Goal: Task Accomplishment & Management: Complete application form

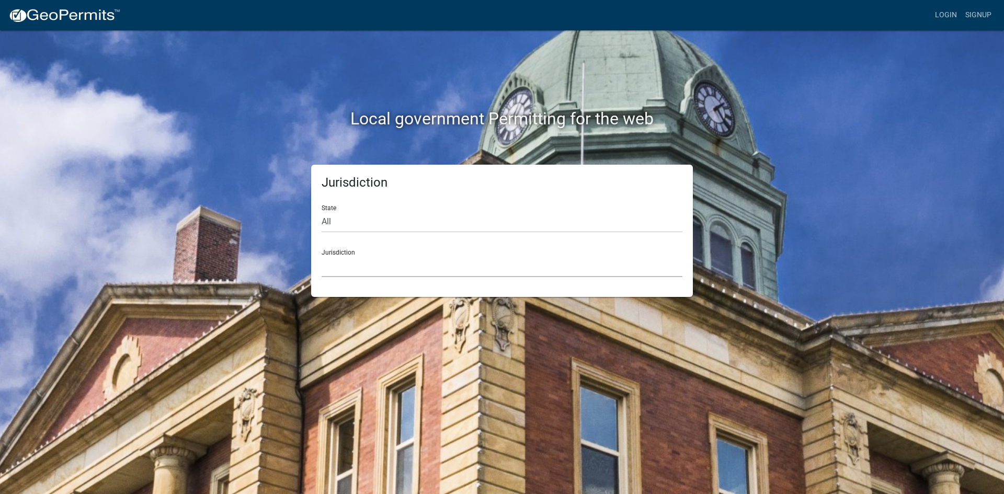
click at [377, 259] on select "Custer County, Colorado Carroll County, Georgia Cook County, Georgia Crawford C…" at bounding box center [502, 266] width 361 height 21
click at [368, 268] on select "Custer County, Colorado Carroll County, Georgia Cook County, Georgia Crawford C…" at bounding box center [502, 266] width 361 height 21
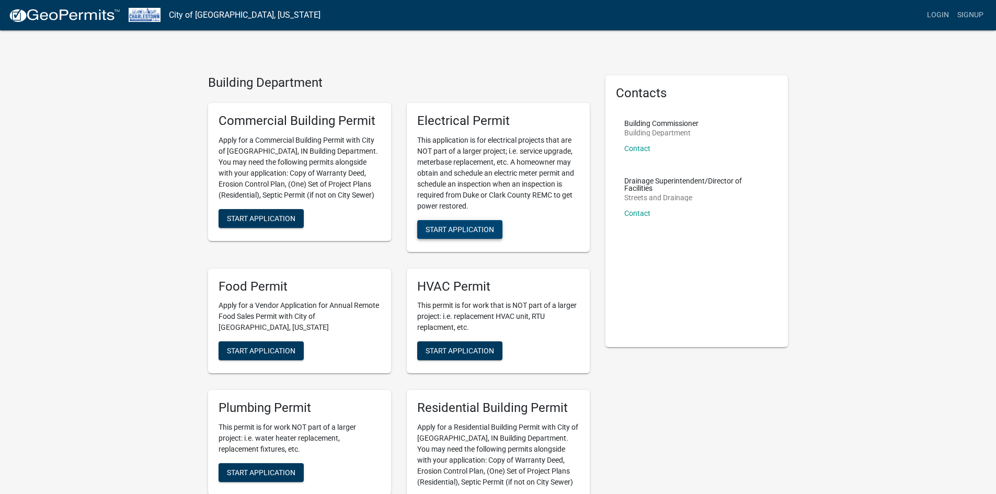
click at [457, 231] on span "Start Application" at bounding box center [460, 229] width 68 height 8
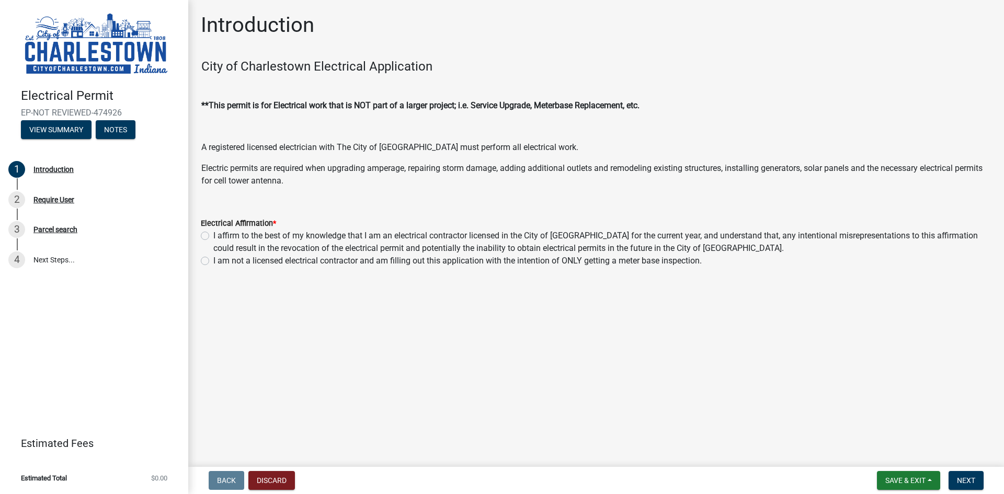
click at [213, 235] on label "I affirm to the best of my knowledge that I am an electrical contractor license…" at bounding box center [602, 242] width 778 height 25
click at [213, 235] on input "I affirm to the best of my knowledge that I am an electrical contractor license…" at bounding box center [216, 233] width 7 height 7
radio input "true"
click at [966, 482] on span "Next" at bounding box center [966, 480] width 18 height 8
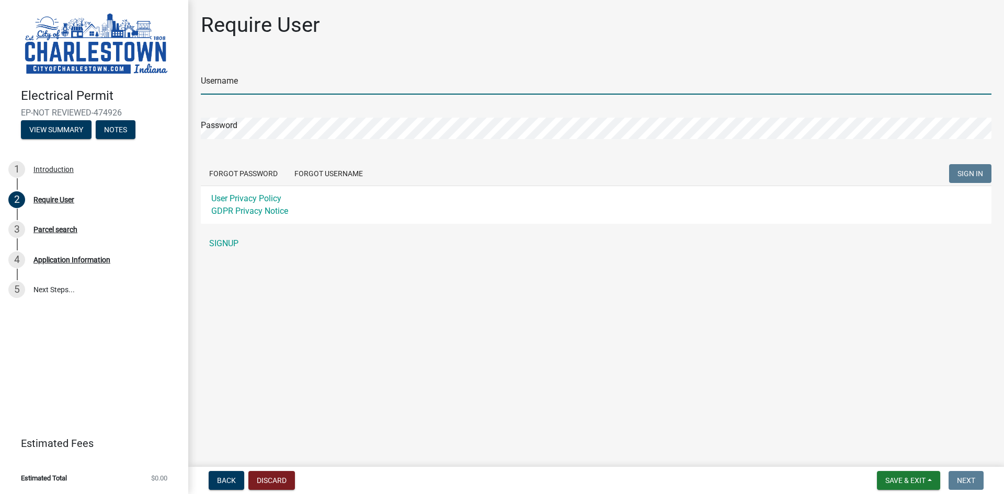
type input "AllenElectrical"
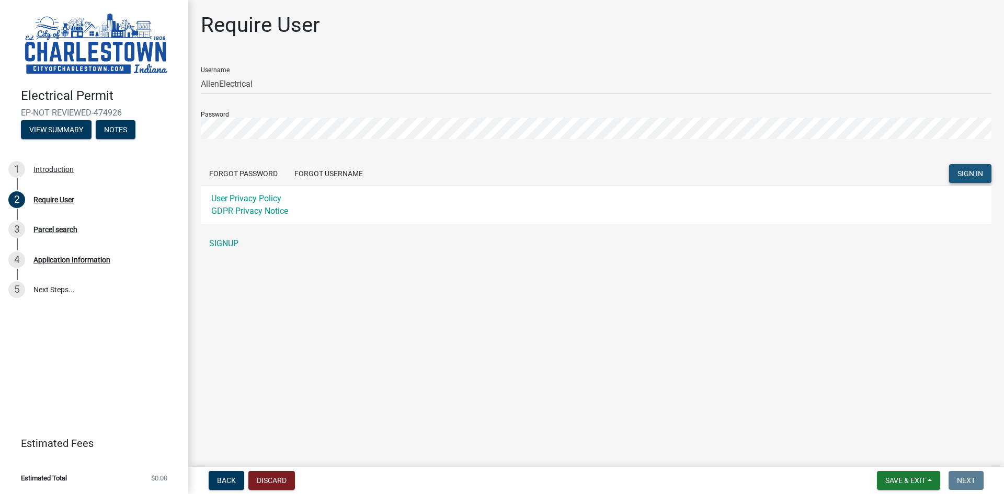
drag, startPoint x: 984, startPoint y: 174, endPoint x: 981, endPoint y: 168, distance: 6.6
click at [984, 174] on button "SIGN IN" at bounding box center [970, 173] width 42 height 19
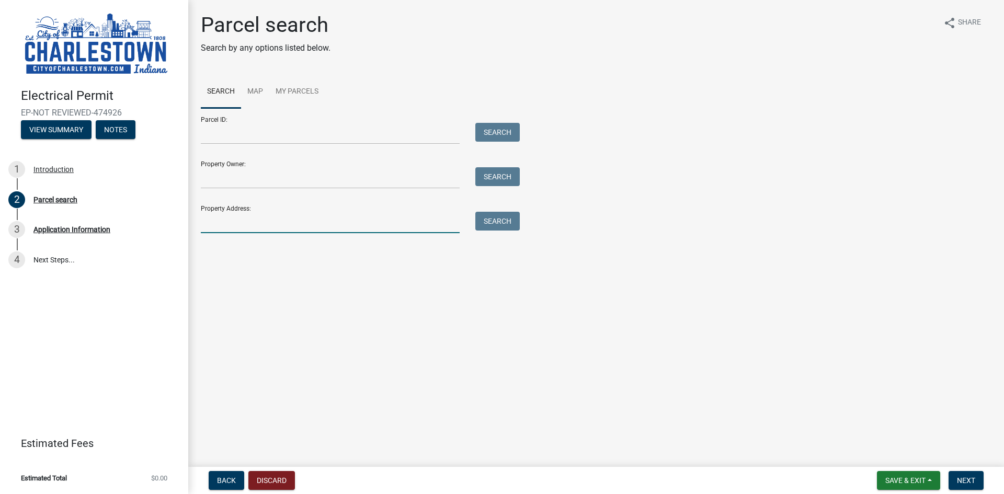
click at [258, 223] on input "Property Address:" at bounding box center [330, 222] width 259 height 21
type input "6508 Stonebridge"
click at [499, 224] on button "Search" at bounding box center [497, 221] width 44 height 19
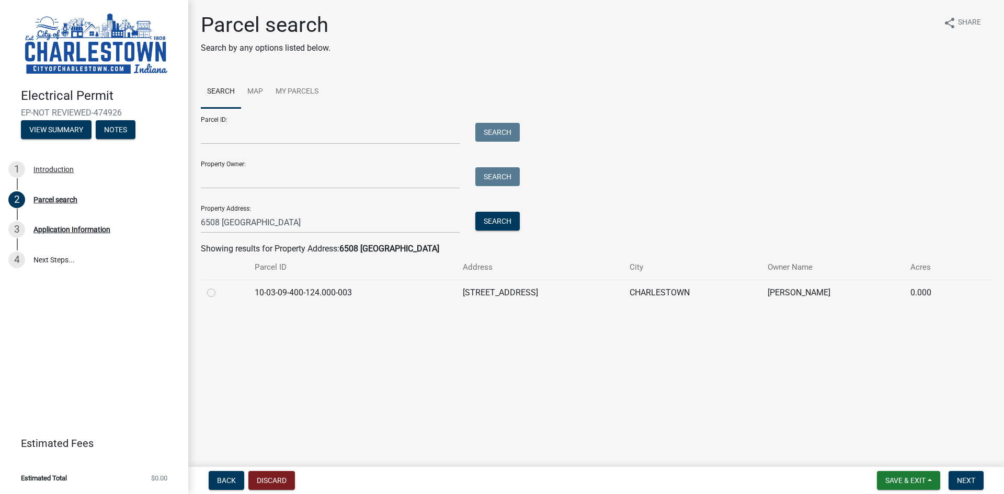
click at [220, 286] on label at bounding box center [220, 286] width 0 height 0
click at [220, 289] on input "radio" at bounding box center [223, 289] width 7 height 7
radio input "true"
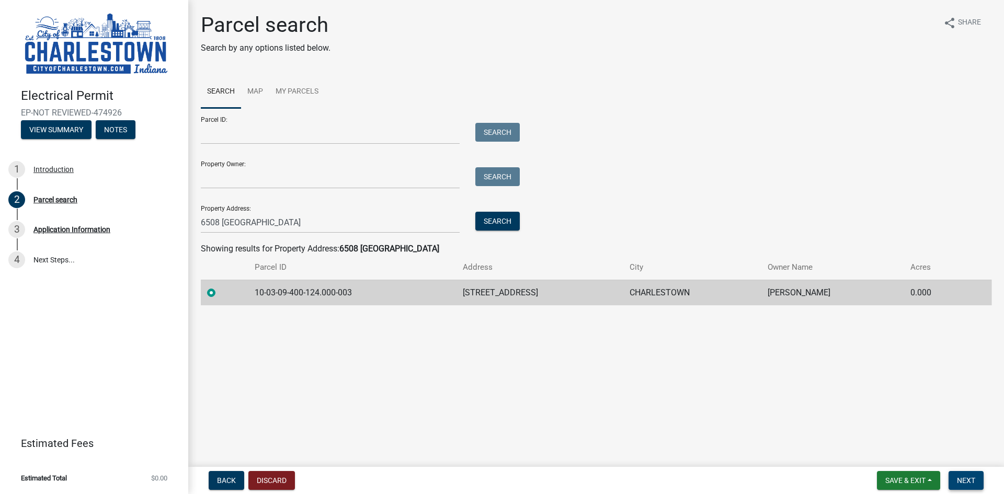
click at [965, 482] on span "Next" at bounding box center [966, 480] width 18 height 8
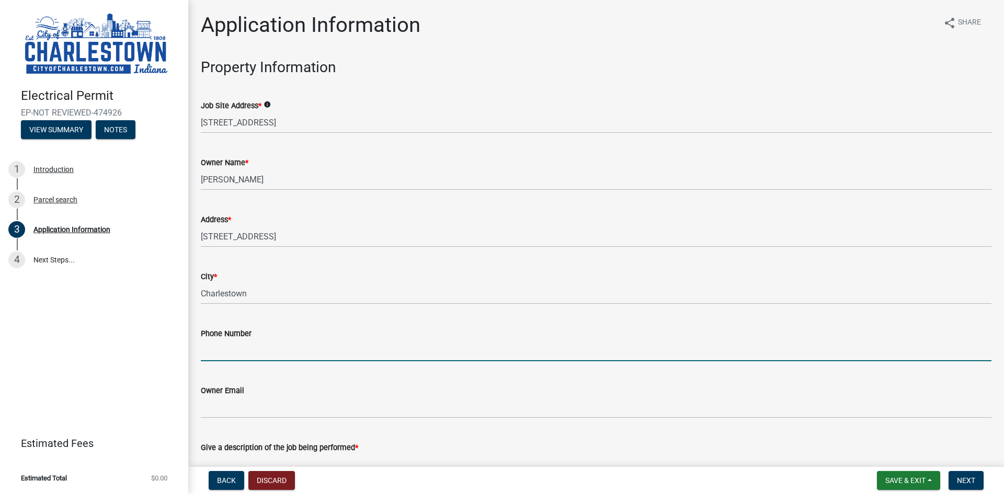
click at [242, 343] on input "Phone Number" at bounding box center [596, 350] width 790 height 21
click at [239, 358] on input "Phone Number" at bounding box center [596, 350] width 790 height 21
click at [272, 341] on input "Phone Number" at bounding box center [596, 350] width 790 height 21
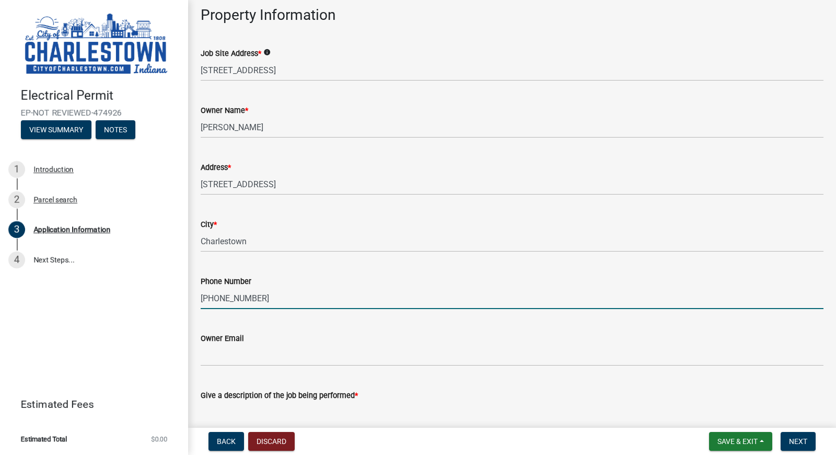
type input "[PHONE_NUMBER]"
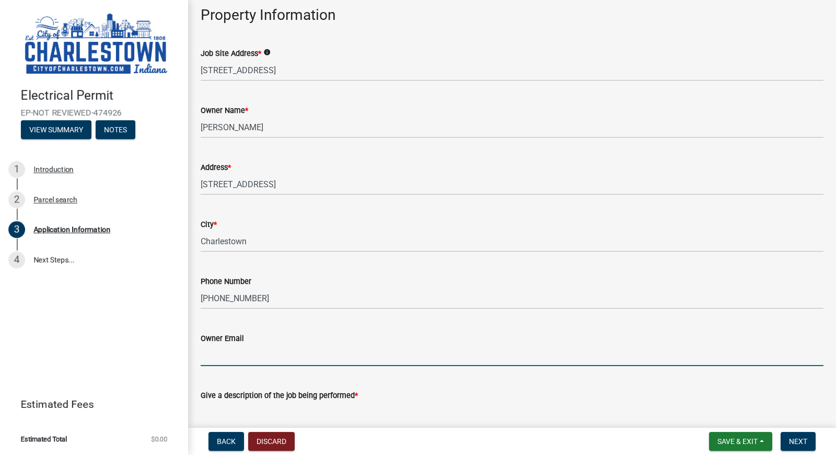
click at [228, 355] on input "Owner Email" at bounding box center [512, 355] width 623 height 21
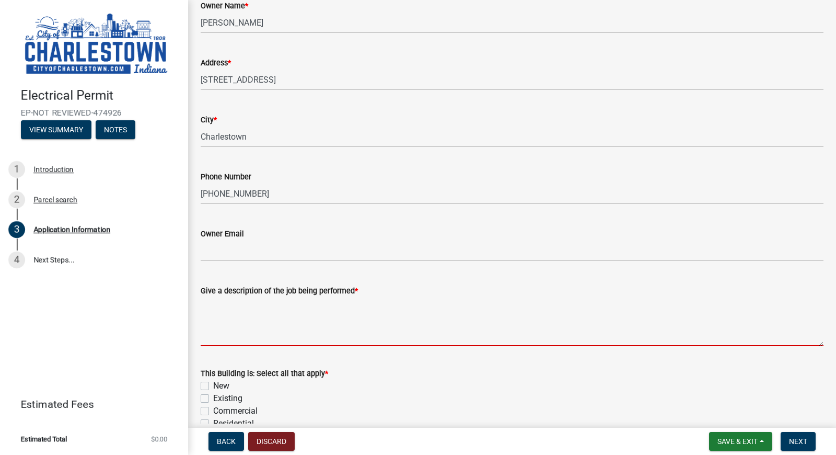
click at [231, 336] on textarea "Give a description of the job being performed *" at bounding box center [512, 321] width 623 height 49
click at [301, 328] on textarea "Give a description of the job being performed *" at bounding box center [512, 321] width 623 height 49
paste textarea "200amp panel replacement and updated service grounding"
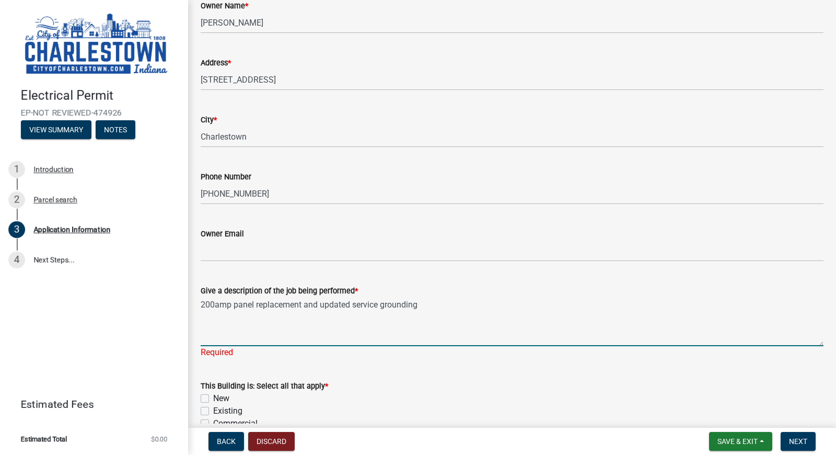
click at [234, 304] on textarea "200amp panel replacement and updated service grounding" at bounding box center [512, 321] width 623 height 49
click at [230, 304] on textarea "200amp panel replacement and updated service grounding" at bounding box center [512, 321] width 623 height 49
click at [201, 301] on textarea "200 AMP panel replacement and updated service grounding" at bounding box center [512, 321] width 623 height 49
click at [474, 305] on textarea "Emergency 200 AMP panel replacement and updated service grounding" at bounding box center [512, 321] width 623 height 49
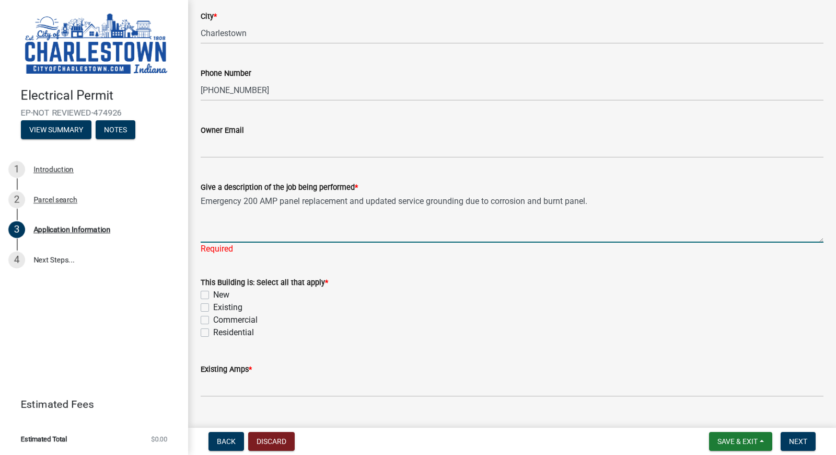
scroll to position [261, 0]
type textarea "Emergency 200 AMP panel replacement and updated service grounding due to corros…"
click at [207, 331] on wm-data-entity-input "This Building is: Select all that apply * New Existing Commercial Residential" at bounding box center [512, 304] width 623 height 85
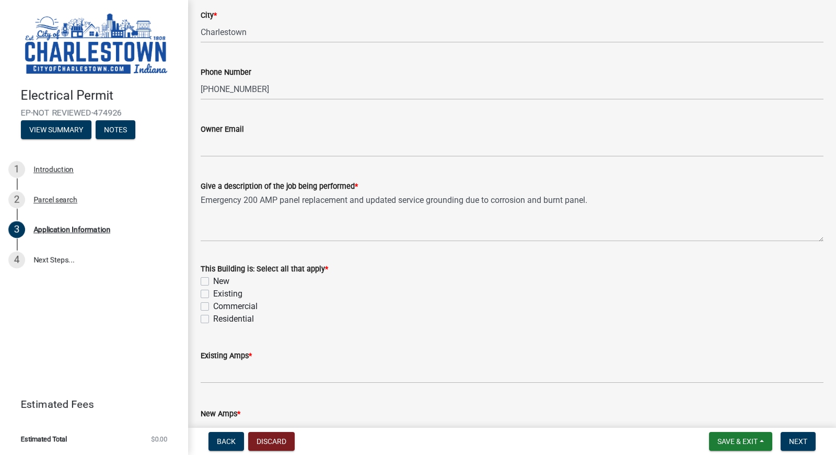
click at [213, 294] on label "Existing" at bounding box center [227, 294] width 29 height 13
click at [213, 294] on input "Existing" at bounding box center [216, 291] width 7 height 7
checkbox input "true"
checkbox input "false"
checkbox input "true"
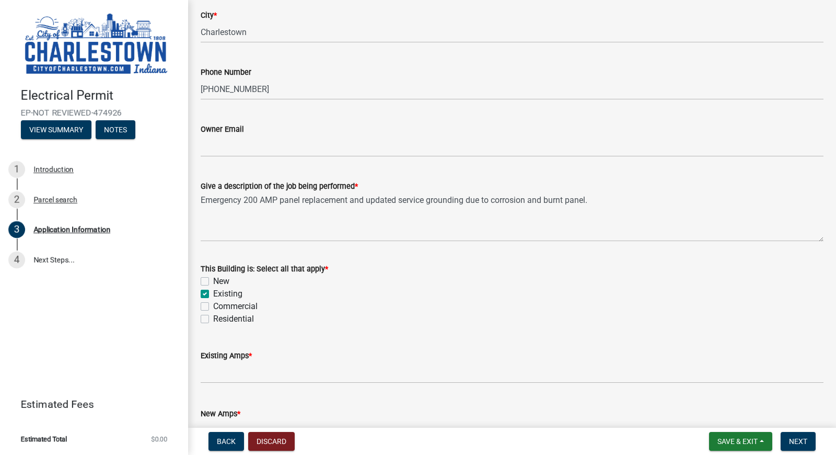
checkbox input "false"
click at [213, 319] on label "Residential" at bounding box center [233, 319] width 41 height 13
click at [213, 319] on input "Residential" at bounding box center [216, 316] width 7 height 7
checkbox input "true"
checkbox input "false"
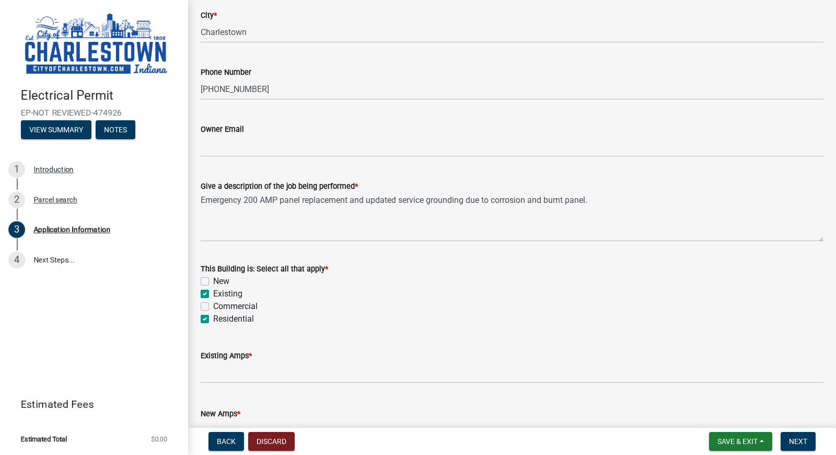
checkbox input "true"
checkbox input "false"
checkbox input "true"
click at [217, 373] on input "text" at bounding box center [512, 372] width 623 height 21
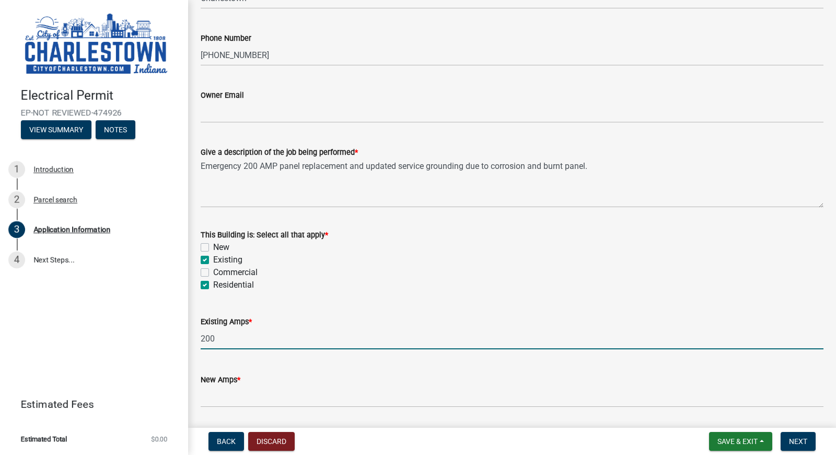
scroll to position [314, 0]
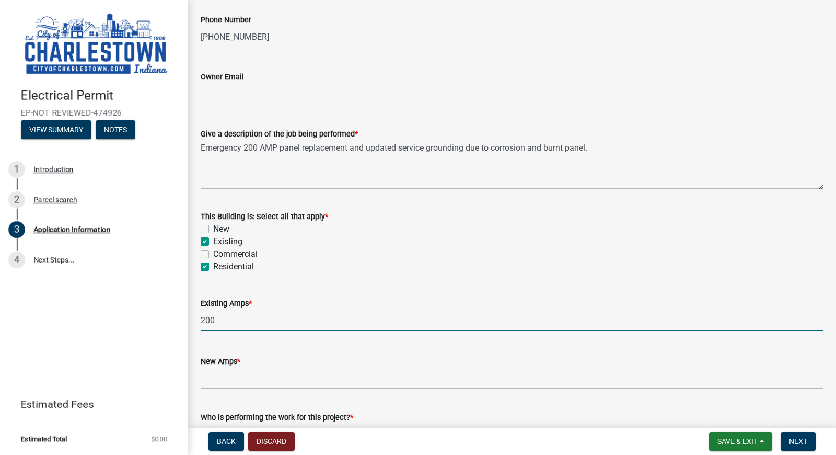
type input "200"
click at [217, 375] on input "text" at bounding box center [512, 378] width 623 height 21
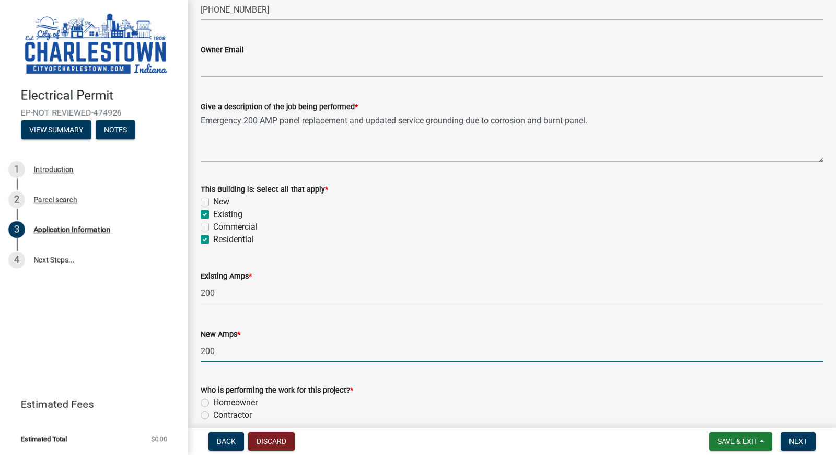
scroll to position [366, 0]
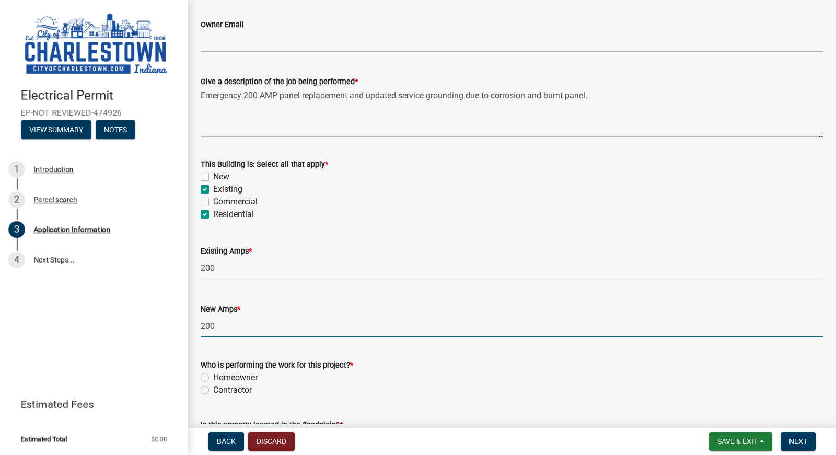
type input "200"
click at [213, 389] on label "Contractor" at bounding box center [232, 390] width 39 height 13
click at [213, 389] on input "Contractor" at bounding box center [216, 387] width 7 height 7
radio input "true"
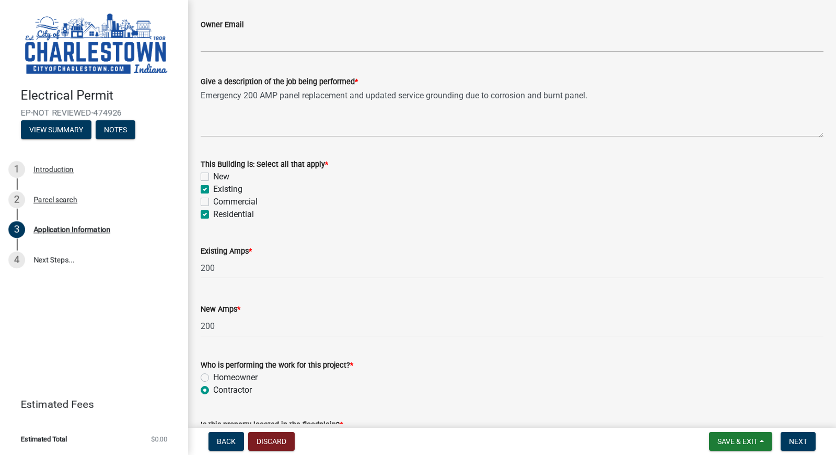
scroll to position [471, 0]
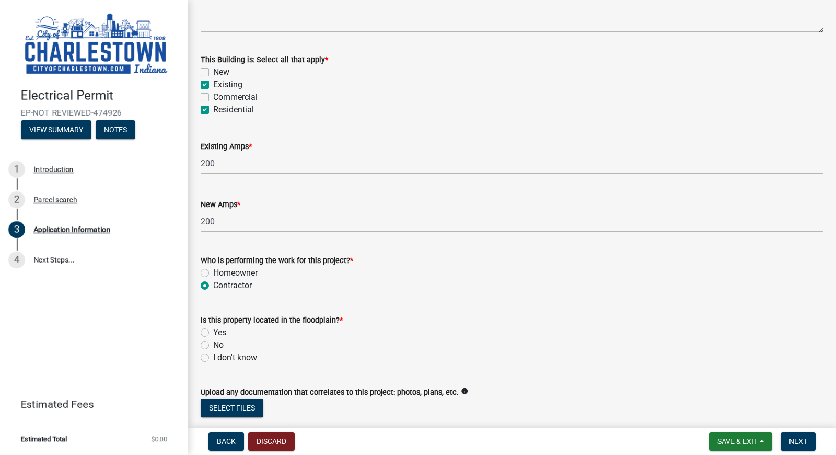
click at [213, 356] on label "I don't know" at bounding box center [235, 357] width 44 height 13
click at [213, 356] on input "I don't know" at bounding box center [216, 354] width 7 height 7
radio input "true"
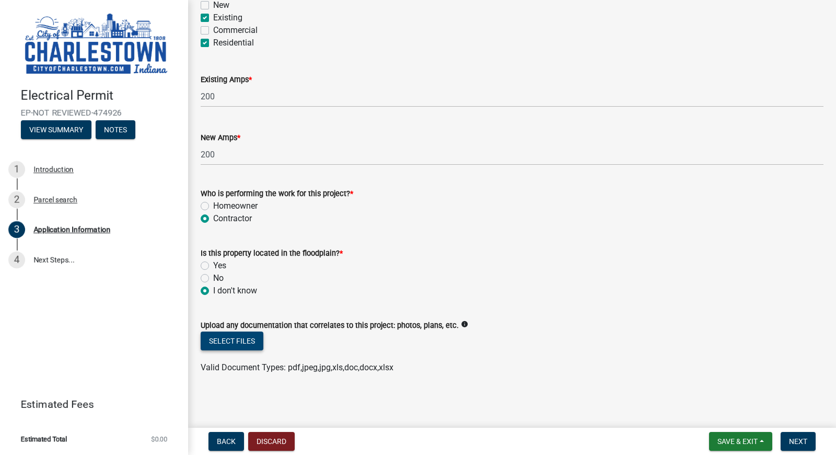
scroll to position [538, 0]
click at [799, 441] on span "Next" at bounding box center [798, 441] width 18 height 8
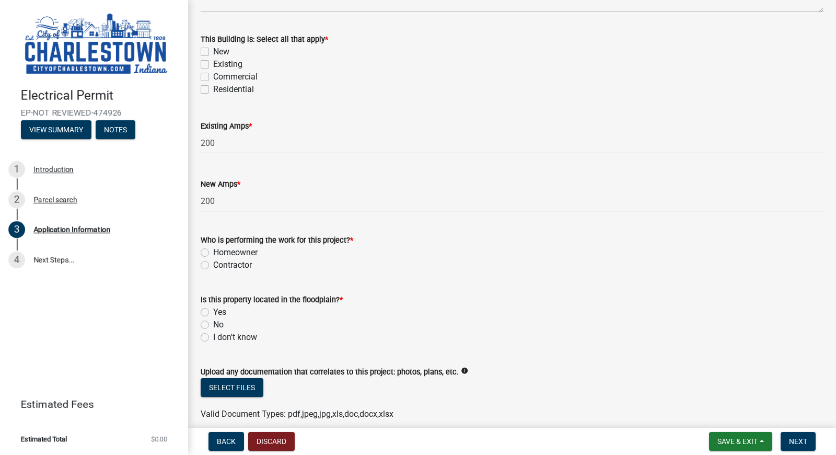
scroll to position [433, 0]
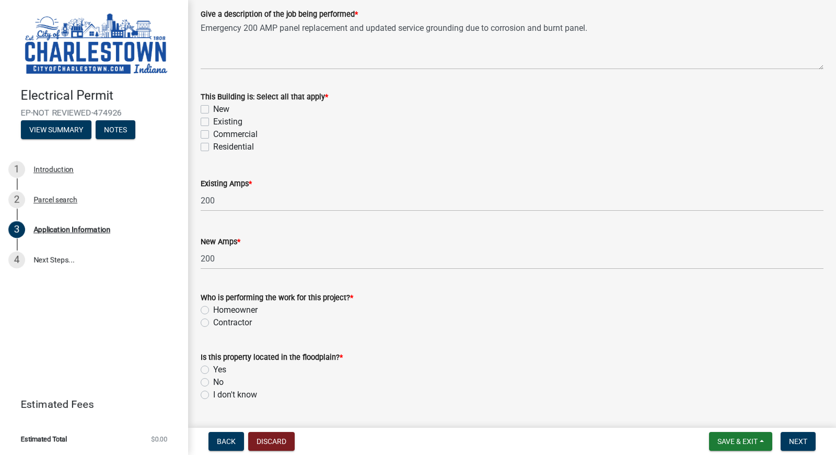
click at [213, 322] on label "Contractor" at bounding box center [232, 322] width 39 height 13
click at [213, 322] on input "Contractor" at bounding box center [216, 319] width 7 height 7
radio input "true"
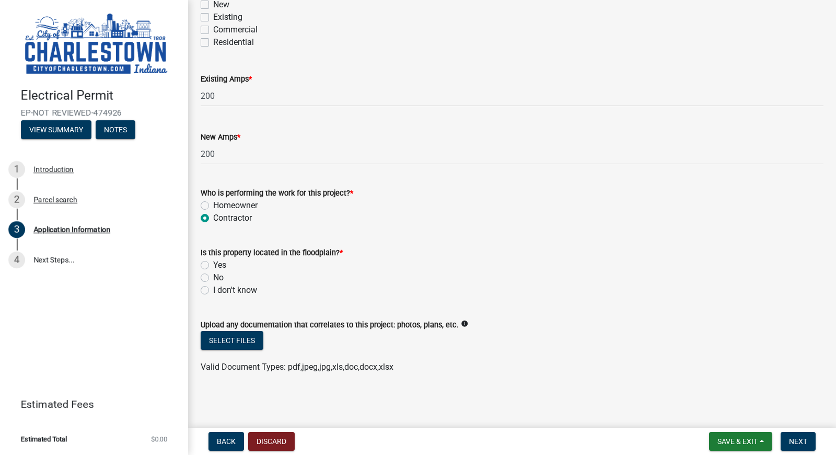
click at [213, 288] on label "I don't know" at bounding box center [235, 290] width 44 height 13
click at [213, 288] on input "I don't know" at bounding box center [216, 287] width 7 height 7
radio input "true"
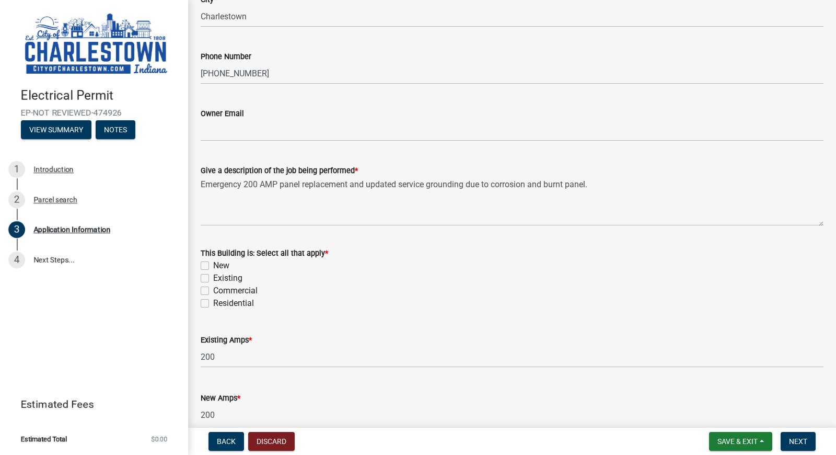
scroll to position [277, 0]
click at [213, 278] on label "Existing" at bounding box center [227, 278] width 29 height 13
click at [213, 278] on input "Existing" at bounding box center [216, 275] width 7 height 7
checkbox input "true"
checkbox input "false"
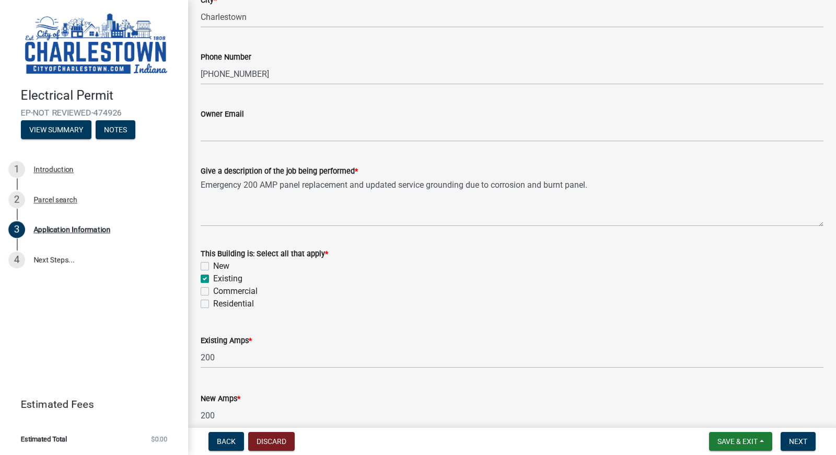
checkbox input "true"
checkbox input "false"
click at [213, 302] on label "Residential" at bounding box center [233, 303] width 41 height 13
click at [213, 302] on input "Residential" at bounding box center [216, 300] width 7 height 7
checkbox input "true"
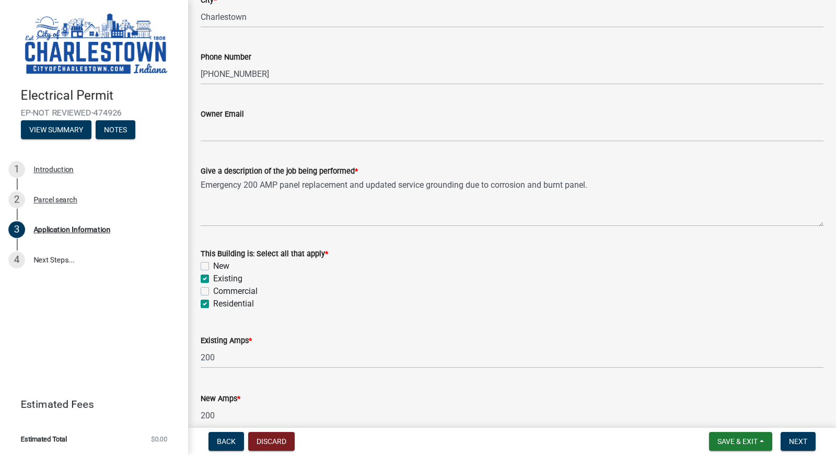
checkbox input "false"
checkbox input "true"
checkbox input "false"
checkbox input "true"
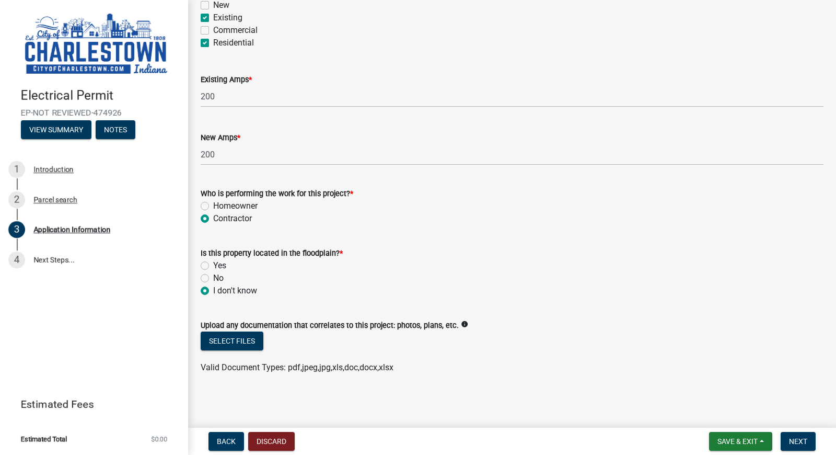
scroll to position [538, 0]
click at [798, 445] on span "Next" at bounding box center [798, 441] width 18 height 8
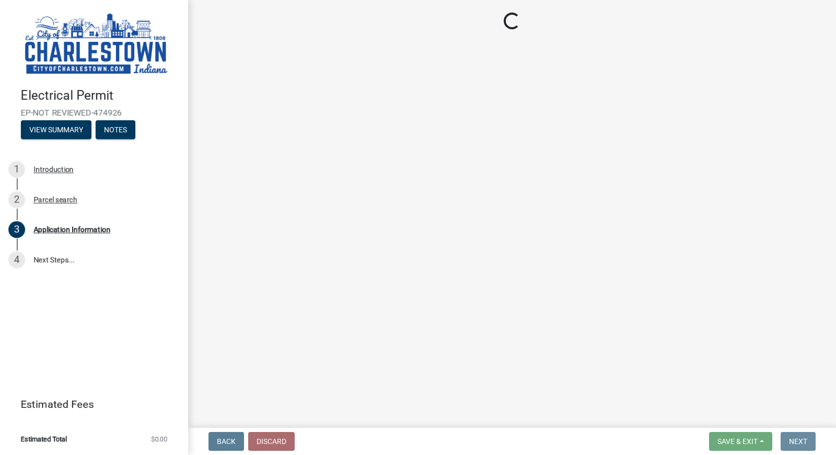
scroll to position [0, 0]
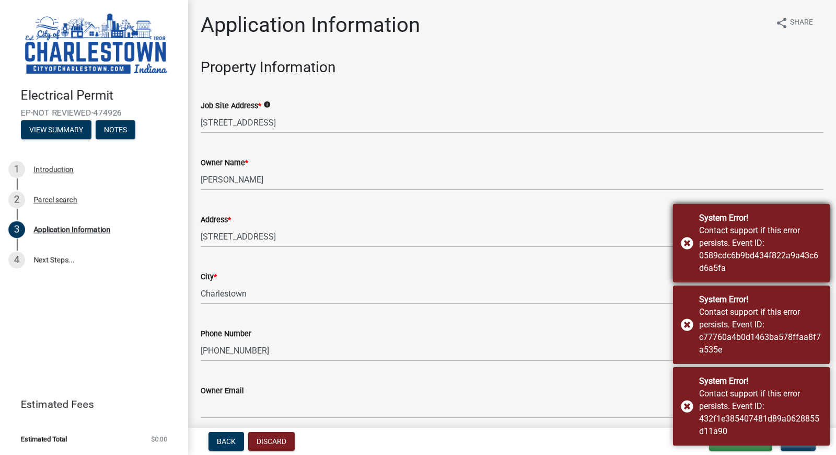
click at [687, 243] on div "System Error! Contact support if this error persists. Event ID: 0589cdc6b9bd434…" at bounding box center [751, 243] width 157 height 78
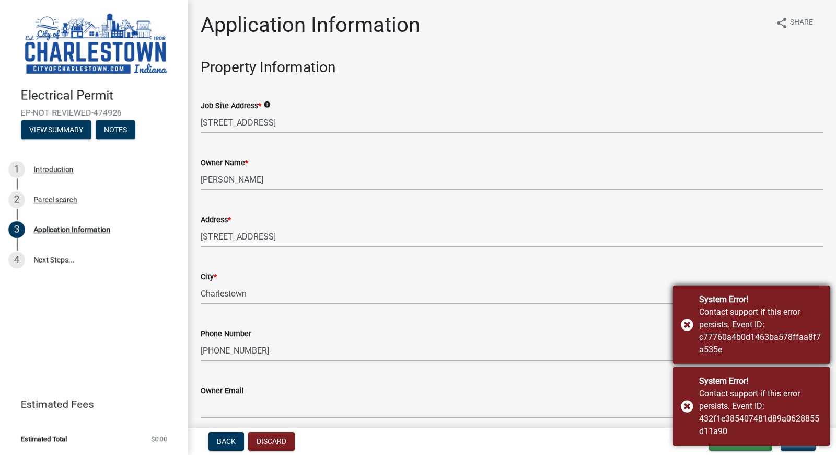
click at [686, 319] on div "System Error! Contact support if this error persists. Event ID: c77760a4b0d1463…" at bounding box center [751, 324] width 157 height 78
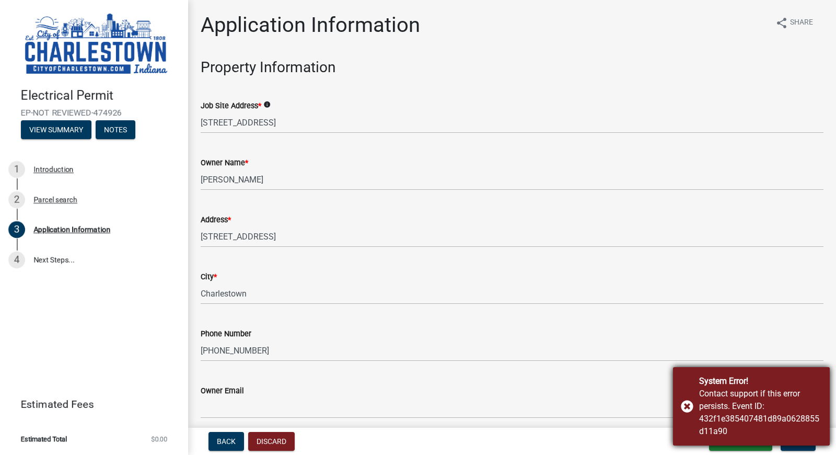
click at [685, 411] on div "System Error! Contact support if this error persists. Event ID: 432f1e385407481…" at bounding box center [751, 406] width 157 height 78
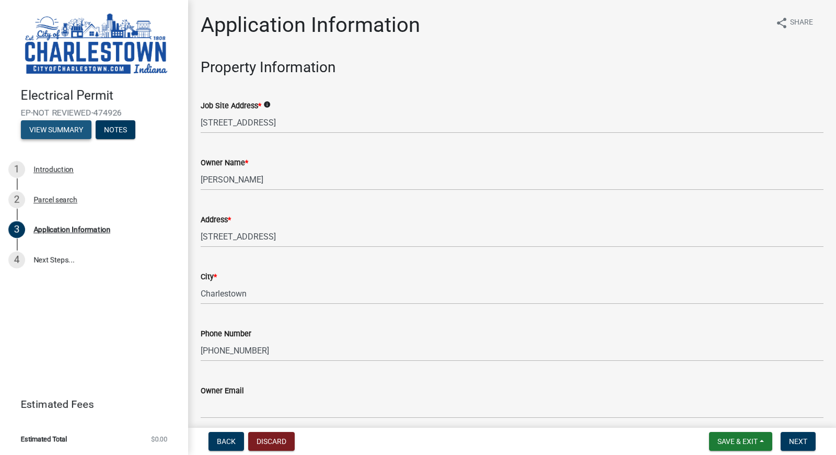
click at [56, 129] on button "View Summary" at bounding box center [56, 129] width 71 height 19
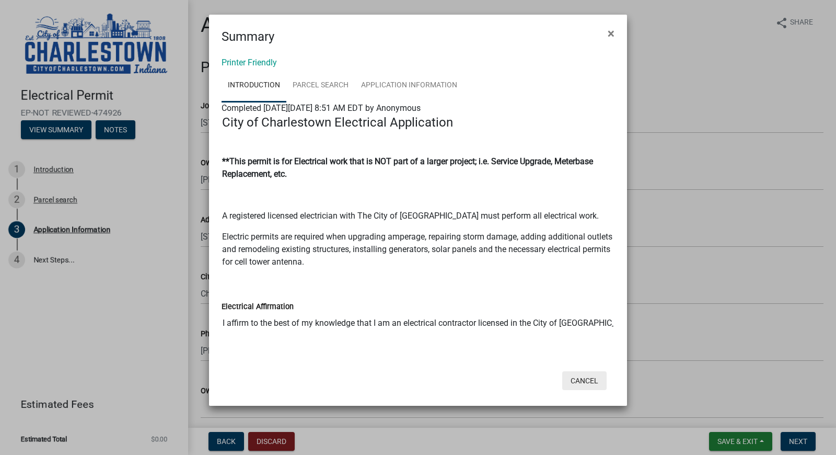
click at [597, 381] on button "Cancel" at bounding box center [585, 380] width 44 height 19
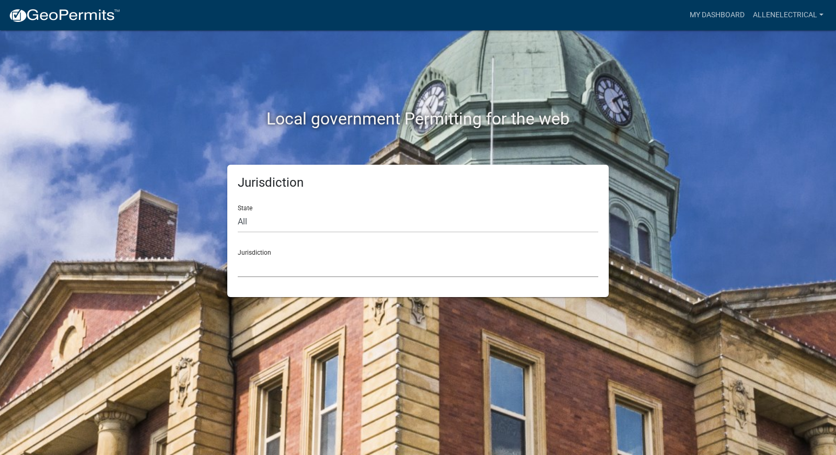
click at [292, 261] on select "Custer County, Colorado Carroll County, Georgia Cook County, Georgia Crawford C…" at bounding box center [418, 266] width 361 height 21
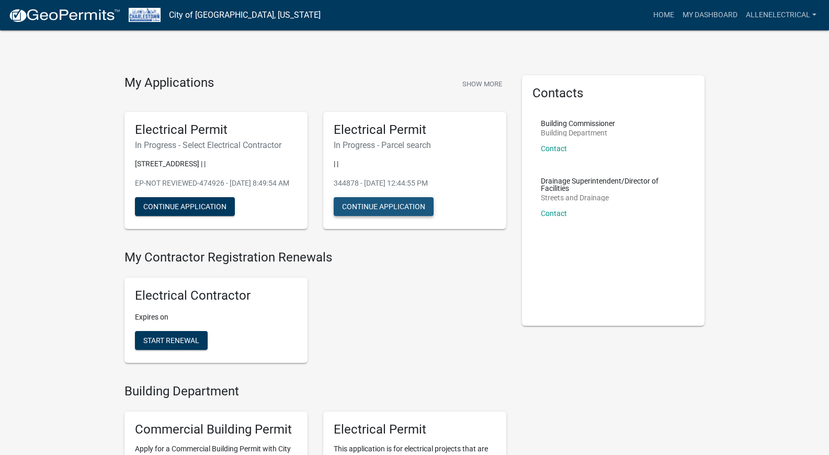
click at [379, 202] on button "Continue Application" at bounding box center [384, 206] width 100 height 19
click at [221, 214] on button "Continue Application" at bounding box center [185, 206] width 100 height 19
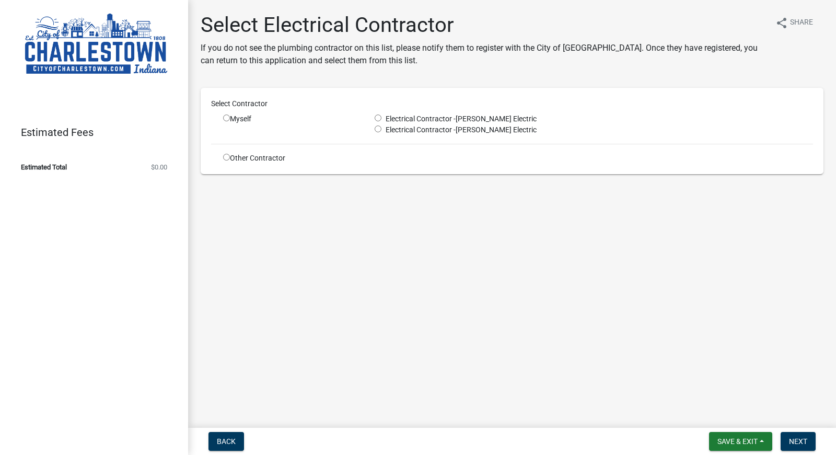
click at [377, 119] on input "radio" at bounding box center [378, 117] width 7 height 7
radio input "true"
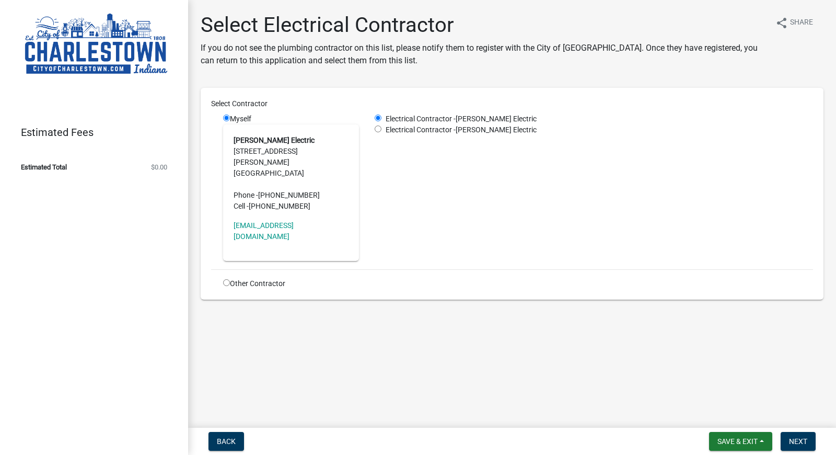
click at [375, 129] on input "radio" at bounding box center [378, 128] width 7 height 7
radio input "true"
click at [381, 118] on input "radio" at bounding box center [378, 117] width 7 height 7
click at [379, 128] on input "radio" at bounding box center [378, 128] width 7 height 7
click at [379, 121] on input "radio" at bounding box center [378, 117] width 7 height 7
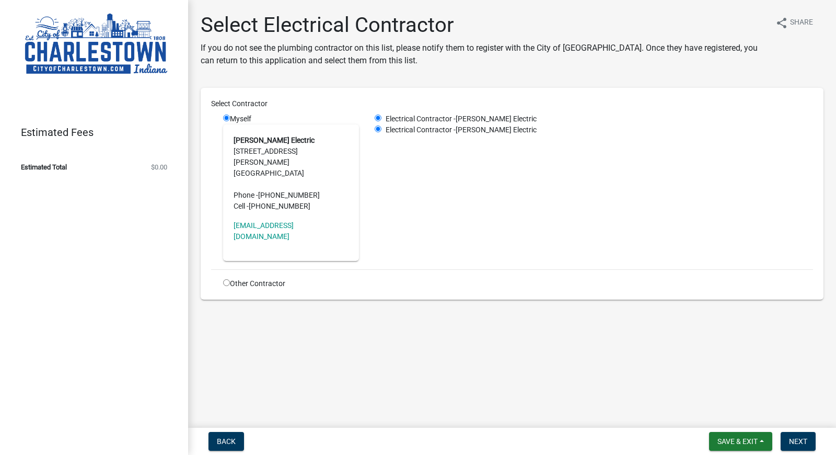
click at [378, 130] on input "radio" at bounding box center [378, 128] width 7 height 7
click at [379, 117] on input "radio" at bounding box center [378, 117] width 7 height 7
click at [223, 279] on input "radio" at bounding box center [226, 282] width 7 height 7
radio input "true"
radio input "false"
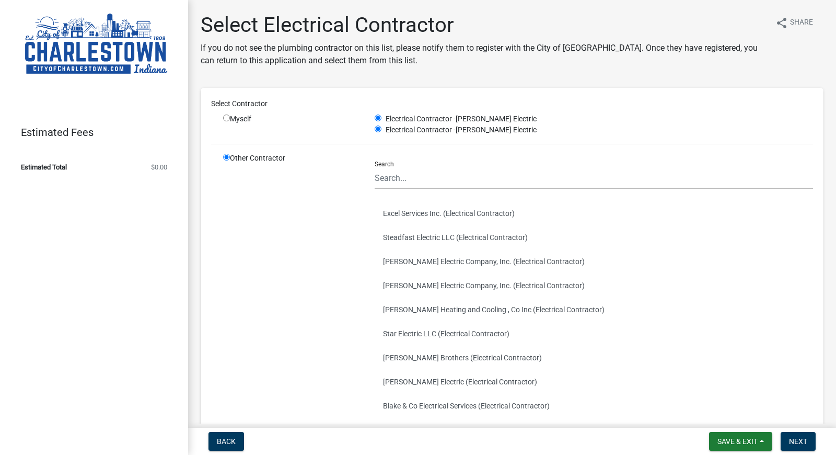
click at [226, 161] on div "Other Contractor" at bounding box center [291, 312] width 152 height 319
click at [225, 158] on input "radio" at bounding box center [226, 157] width 7 height 7
click at [227, 447] on button "Back" at bounding box center [227, 441] width 36 height 19
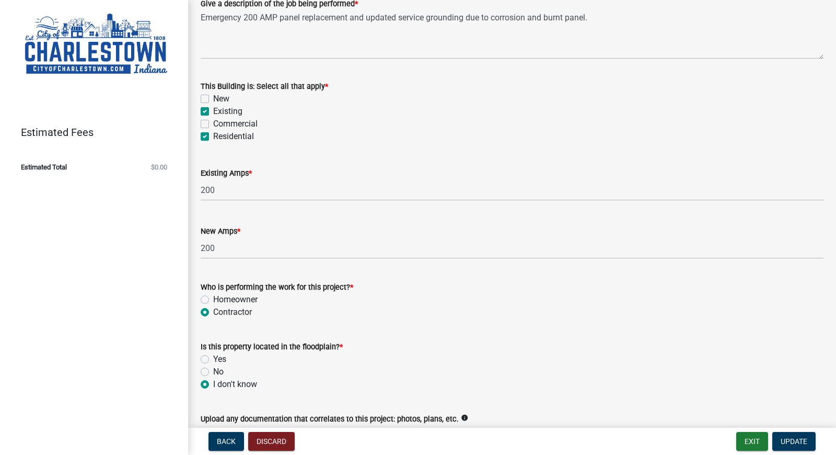
scroll to position [538, 0]
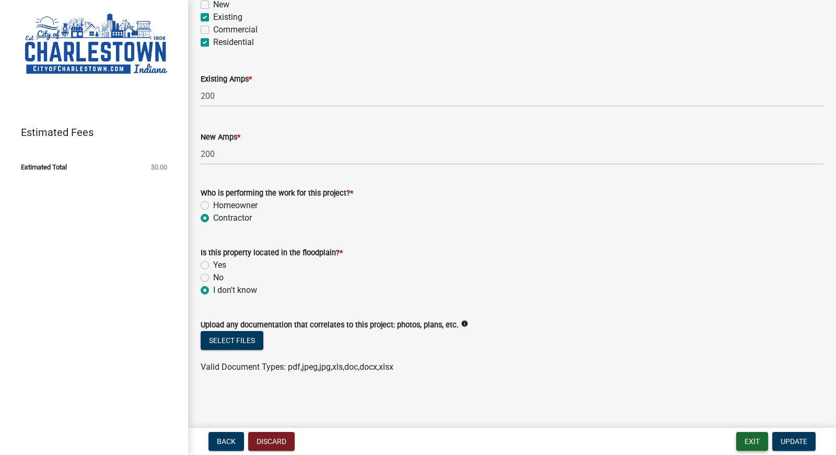
click at [755, 446] on button "Exit" at bounding box center [753, 441] width 32 height 19
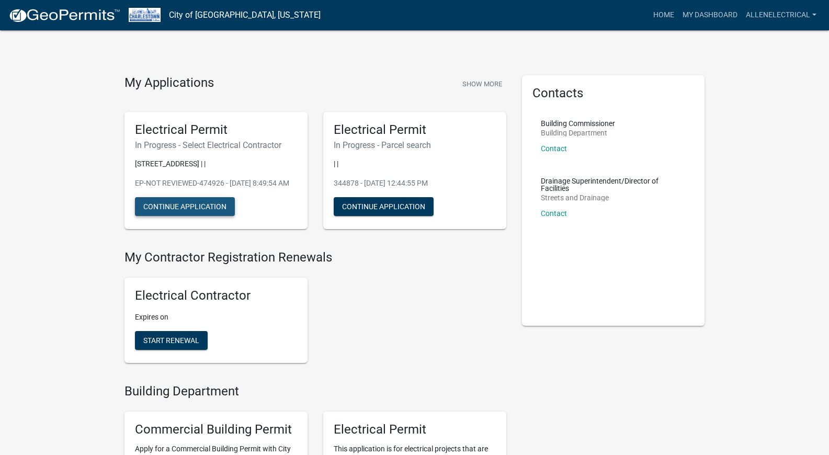
click at [215, 216] on button "Continue Application" at bounding box center [185, 206] width 100 height 19
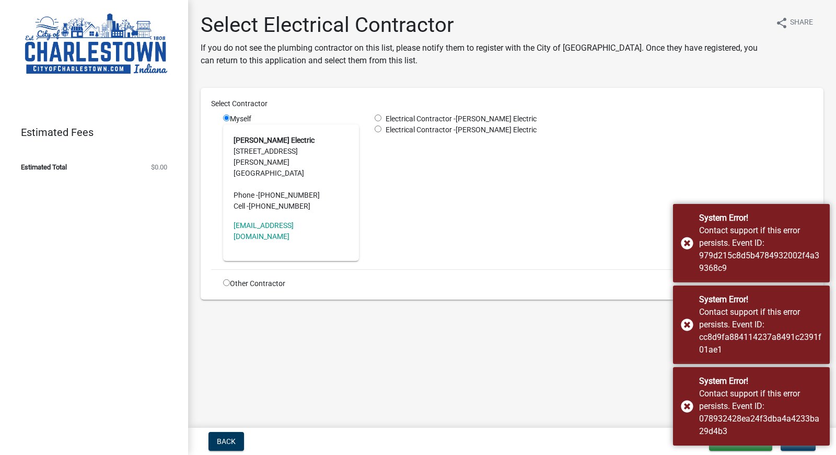
click at [482, 210] on div "Electrical Contractor - Allen Electric Electrical Contractor - Allen Electric" at bounding box center [594, 186] width 454 height 147
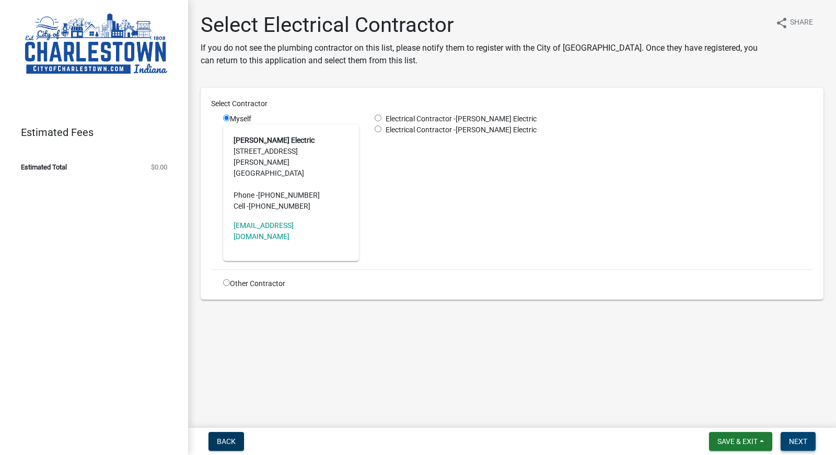
click at [797, 440] on span "Next" at bounding box center [798, 441] width 18 height 8
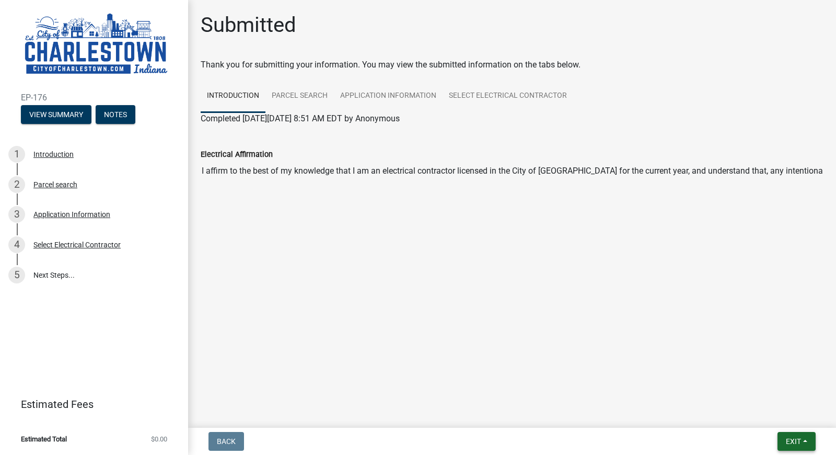
click at [803, 440] on button "Exit" at bounding box center [797, 441] width 38 height 19
click at [666, 270] on main "Submitted Thank you for submitting your information. You may view the submitted…" at bounding box center [512, 211] width 648 height 423
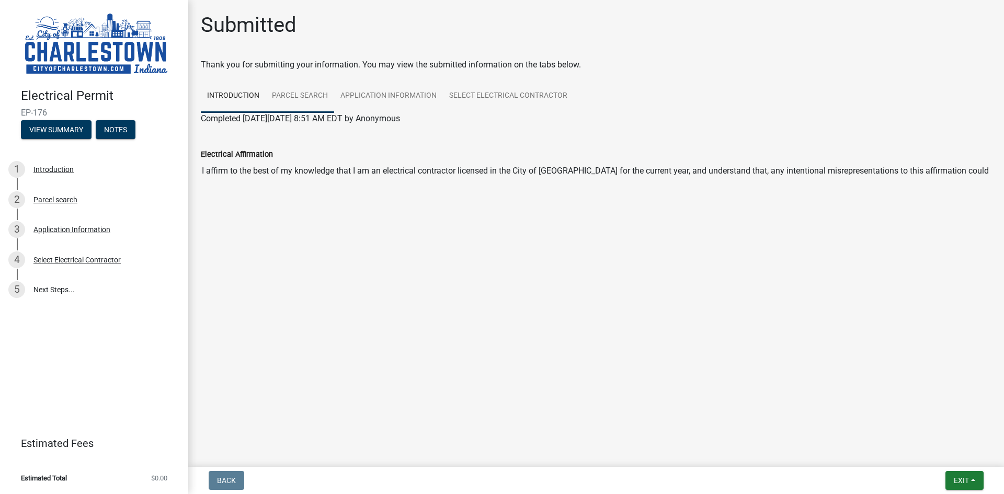
click at [294, 96] on link "Parcel search" at bounding box center [300, 95] width 68 height 33
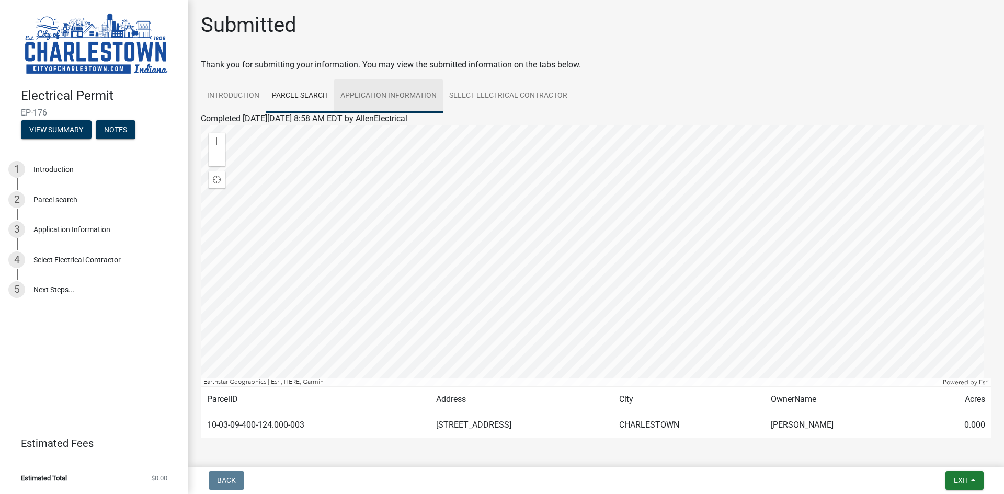
click at [364, 93] on link "Application Information" at bounding box center [388, 95] width 109 height 33
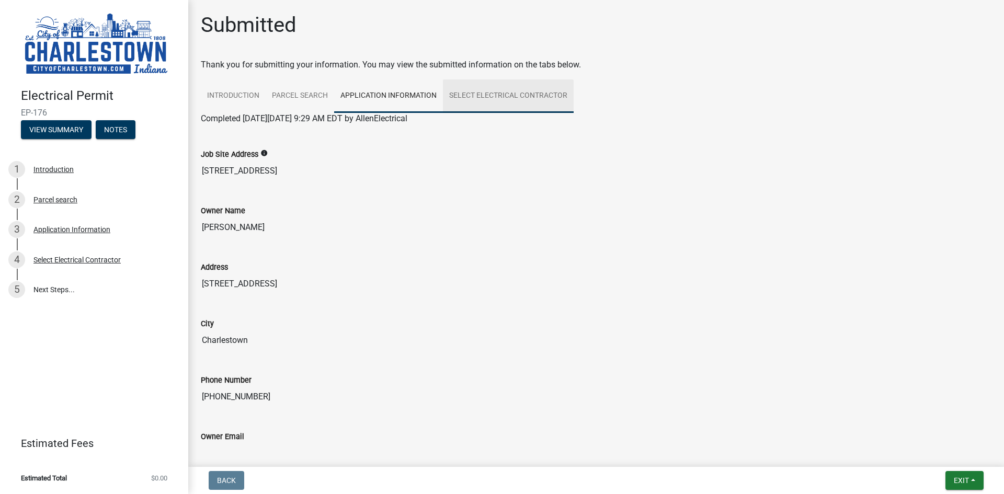
click at [510, 96] on link "Select Electrical Contractor" at bounding box center [508, 95] width 131 height 33
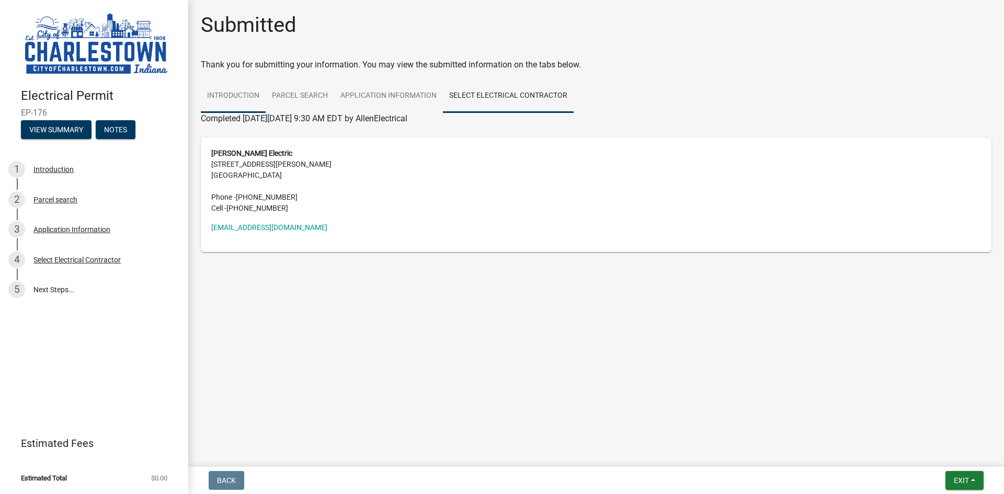
click at [236, 107] on link "Introduction" at bounding box center [233, 95] width 65 height 33
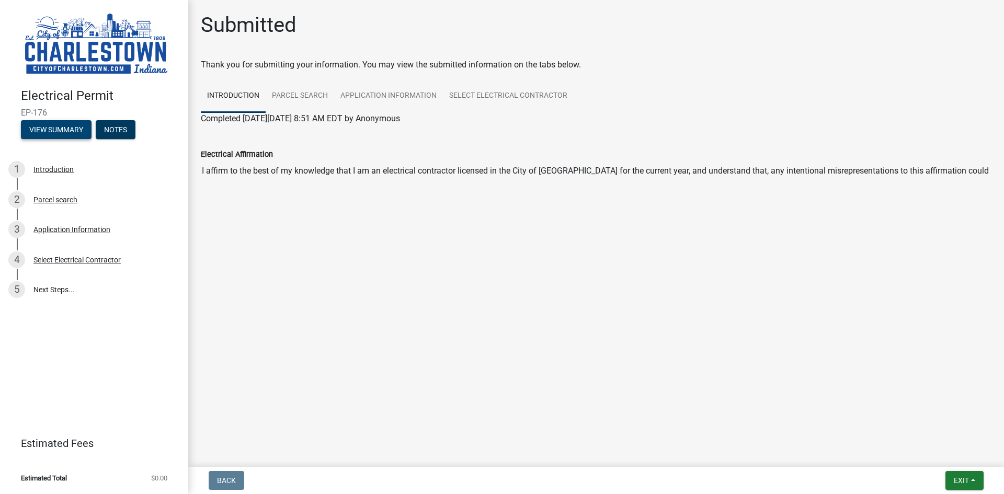
click at [72, 133] on button "View Summary" at bounding box center [56, 129] width 71 height 19
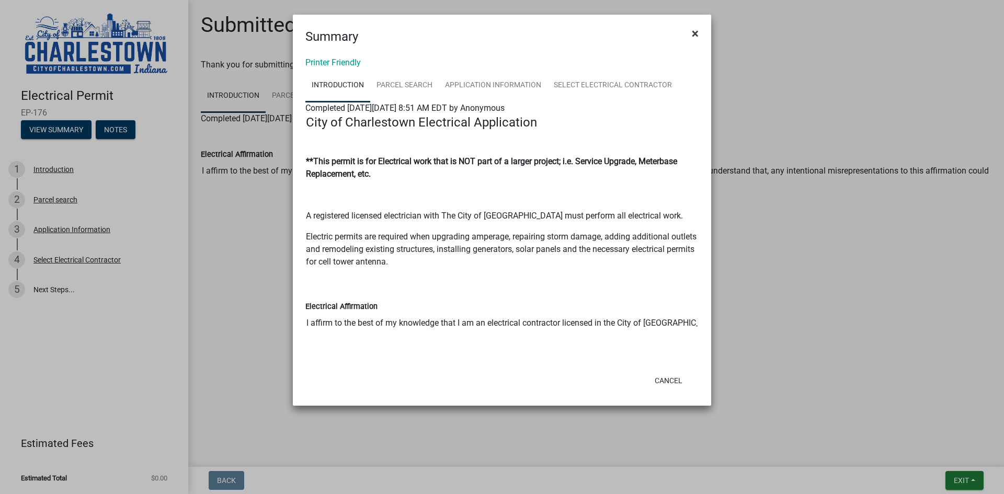
click at [696, 32] on span "×" at bounding box center [695, 33] width 7 height 15
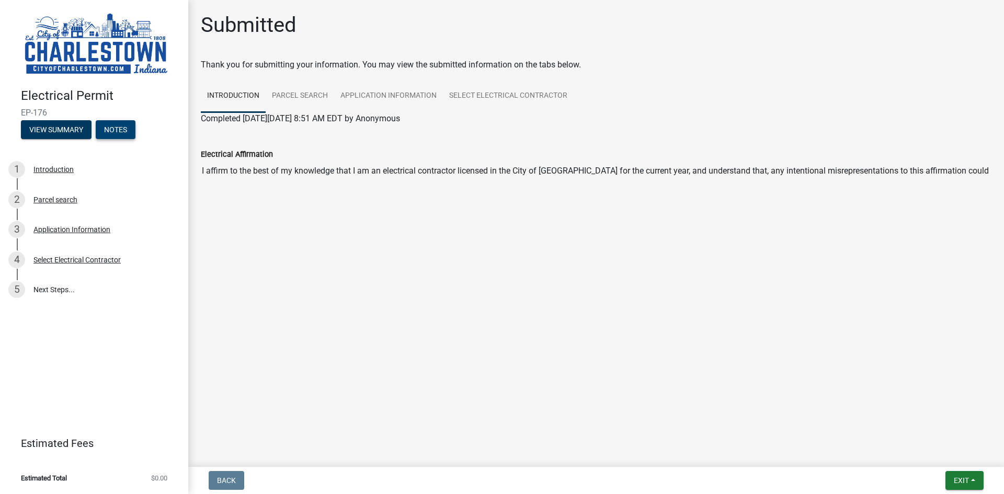
click at [106, 136] on button "Notes" at bounding box center [116, 129] width 40 height 19
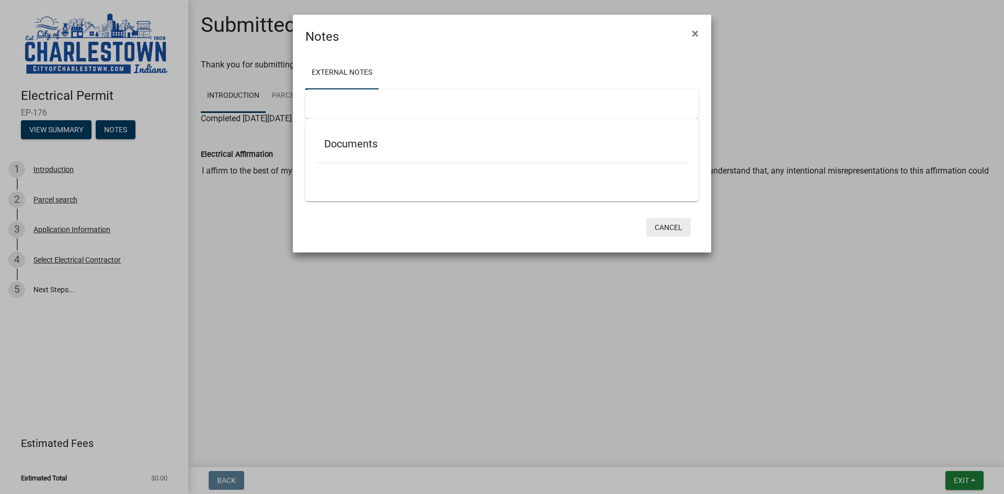
click at [674, 227] on button "Cancel" at bounding box center [668, 227] width 44 height 19
